Goal: Task Accomplishment & Management: Use online tool/utility

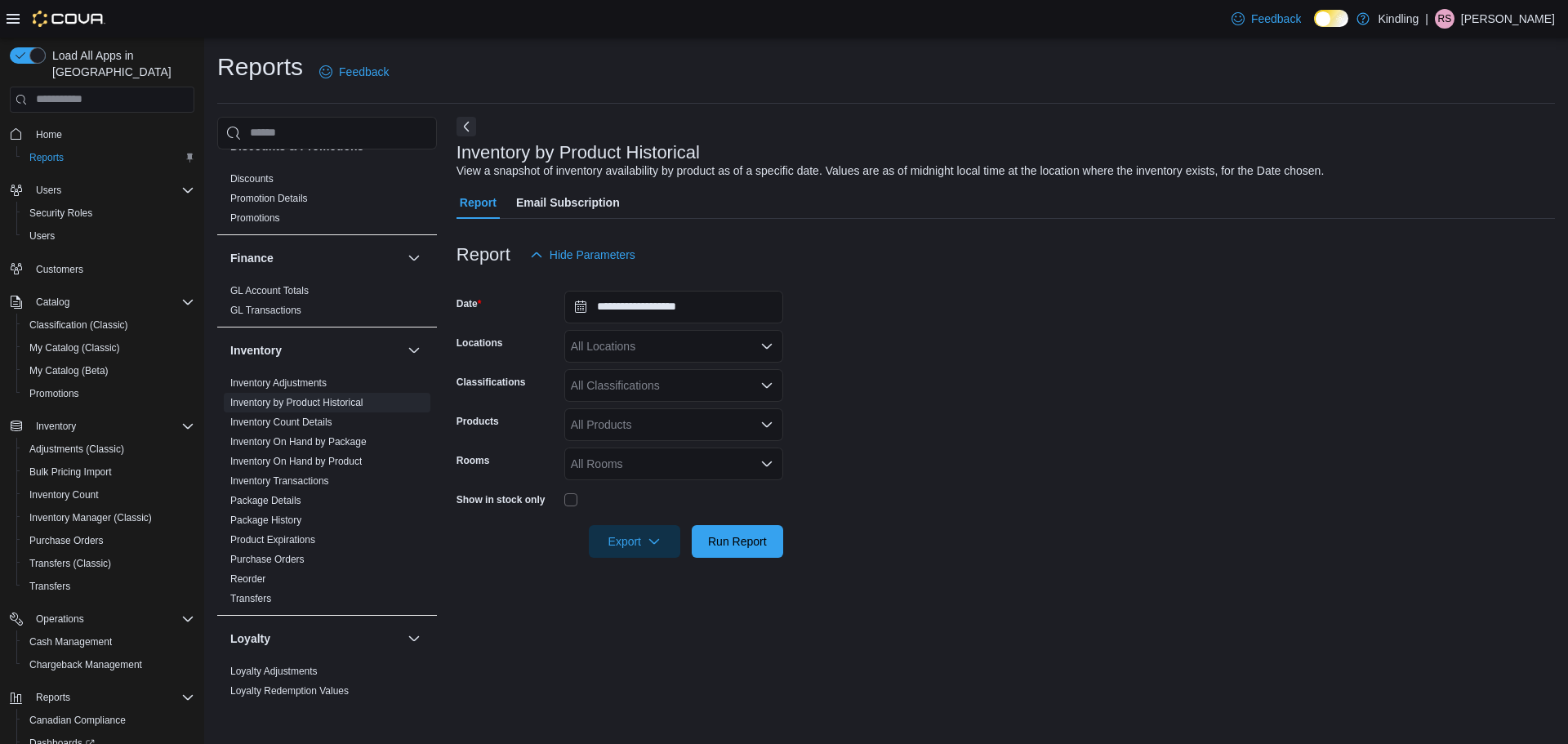
scroll to position [592, 0]
click at [320, 455] on link "Inventory On Hand by Product" at bounding box center [296, 460] width 132 height 11
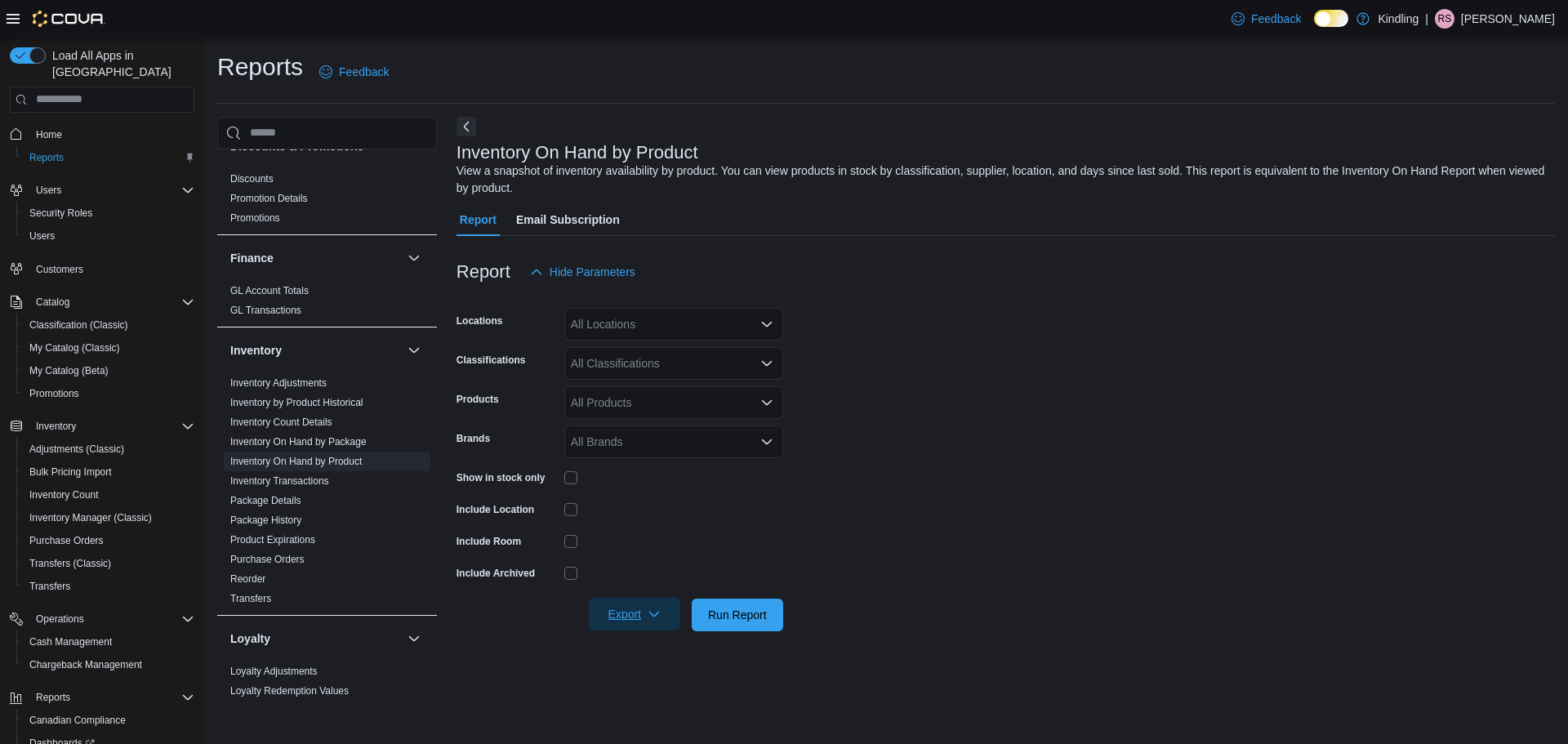
click at [636, 612] on span "Export" at bounding box center [634, 613] width 72 height 32
click at [636, 519] on span "Export to Excel" at bounding box center [634, 514] width 73 height 13
